Goal: Find specific fact

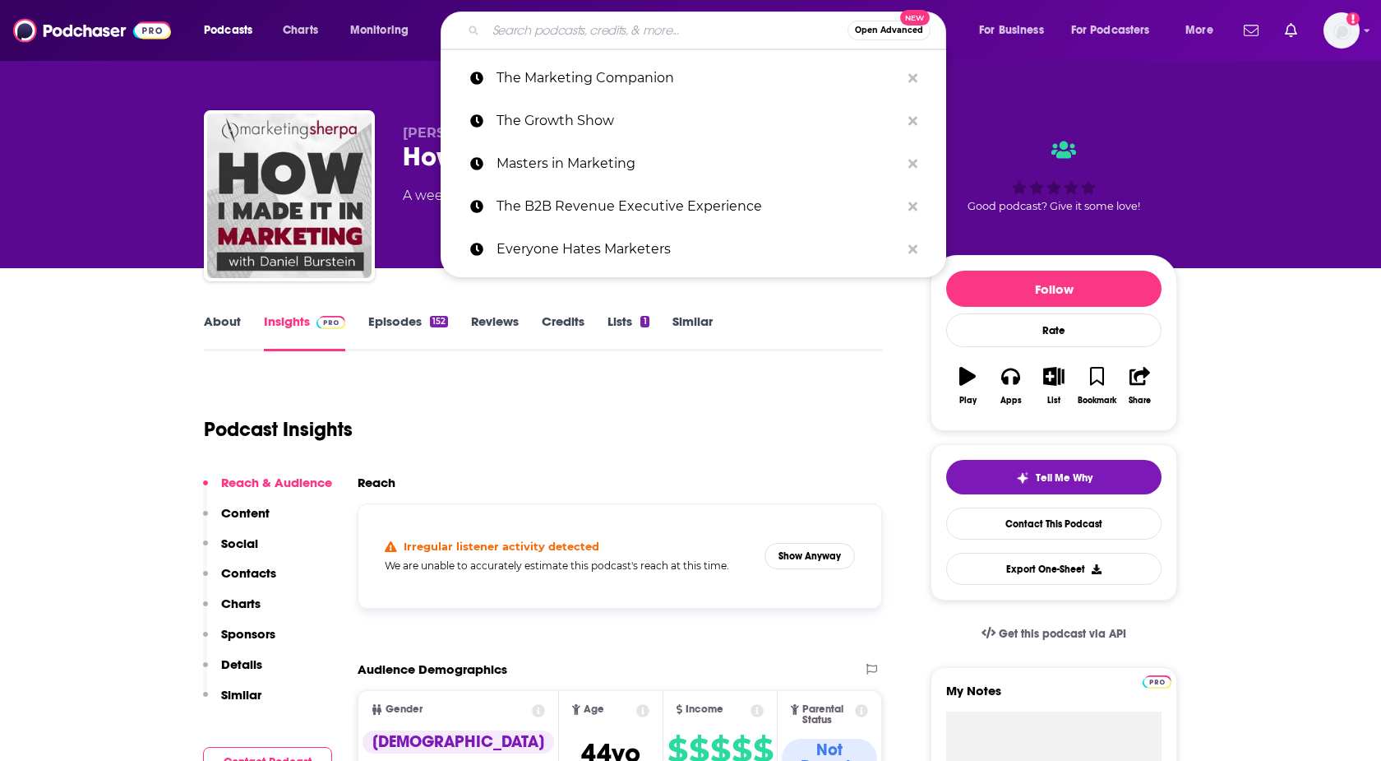
click at [594, 39] on input "Search podcasts, credits, & more..." at bounding box center [667, 30] width 362 height 26
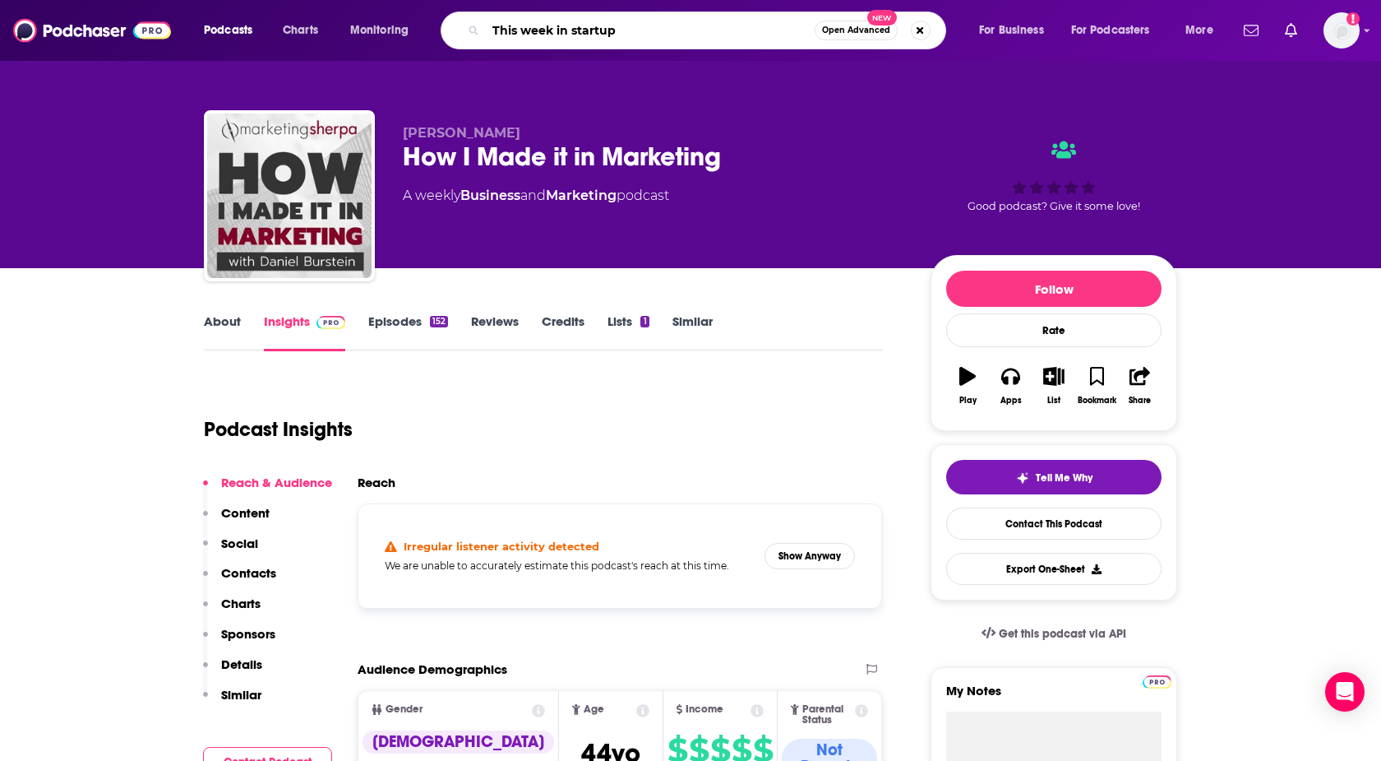
type input "This week in startups"
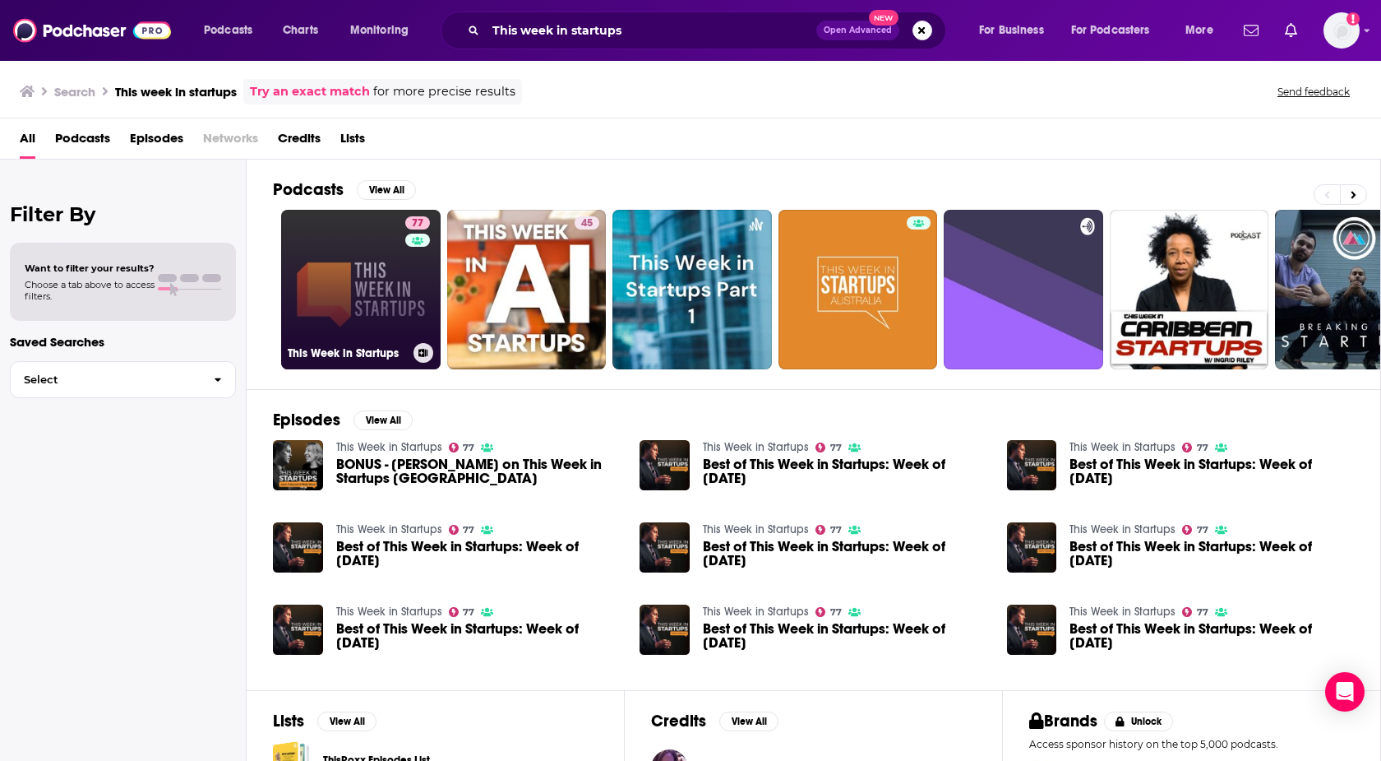
click at [373, 279] on link "77 This Week in Startups" at bounding box center [361, 290] width 160 height 160
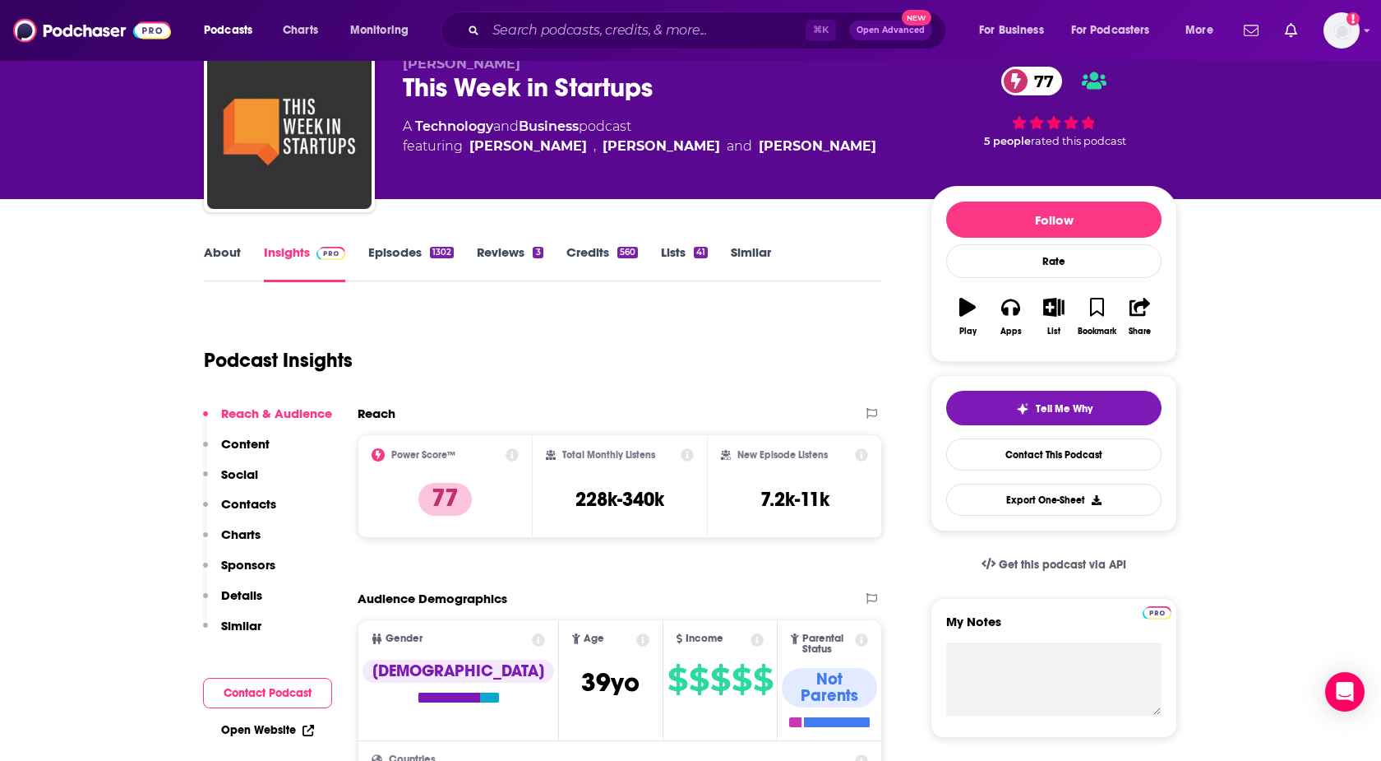
scroll to position [90, 0]
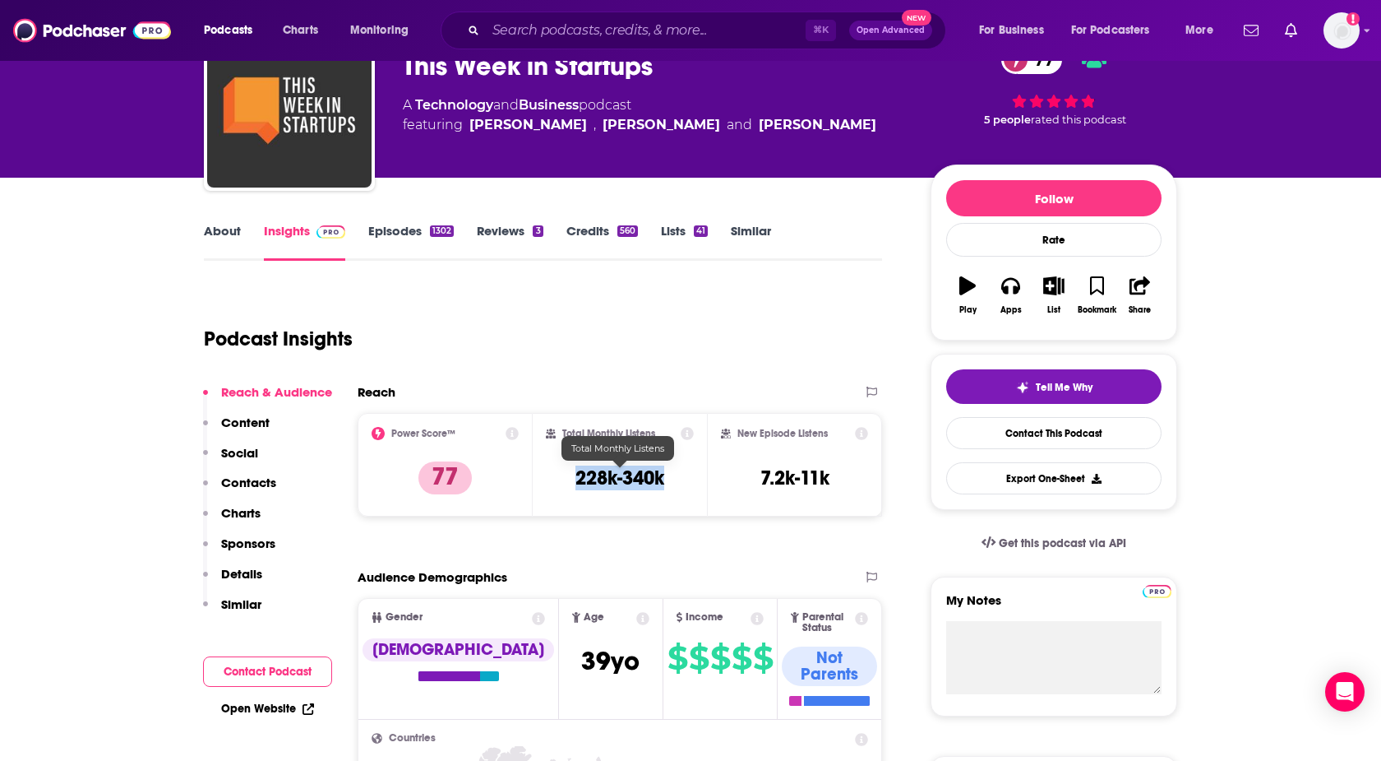
drag, startPoint x: 561, startPoint y: 478, endPoint x: 675, endPoint y: 478, distance: 114.3
click at [675, 478] on div "Total Monthly Listens 228k-340k" at bounding box center [620, 465] width 149 height 76
copy h3 "228k-340k"
